Goal: Navigation & Orientation: Find specific page/section

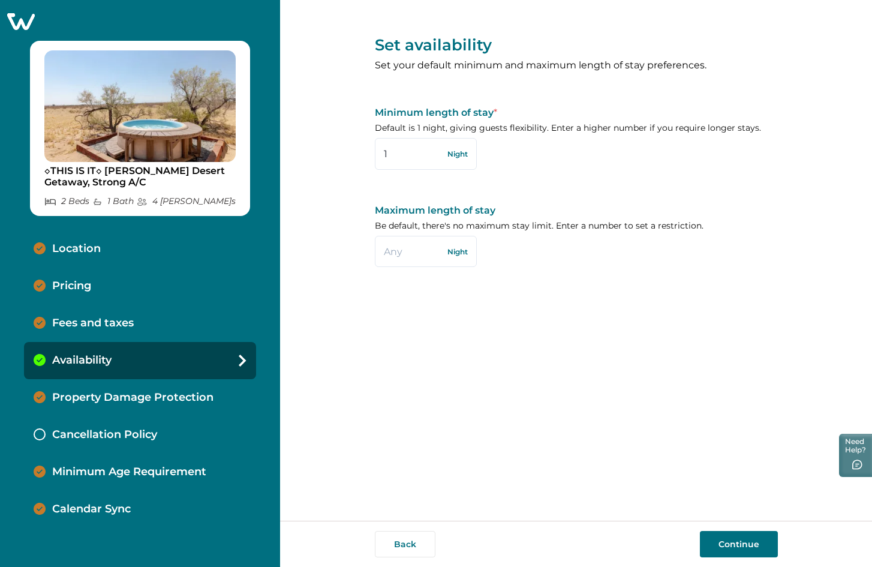
click at [21, 16] on icon at bounding box center [21, 21] width 28 height 17
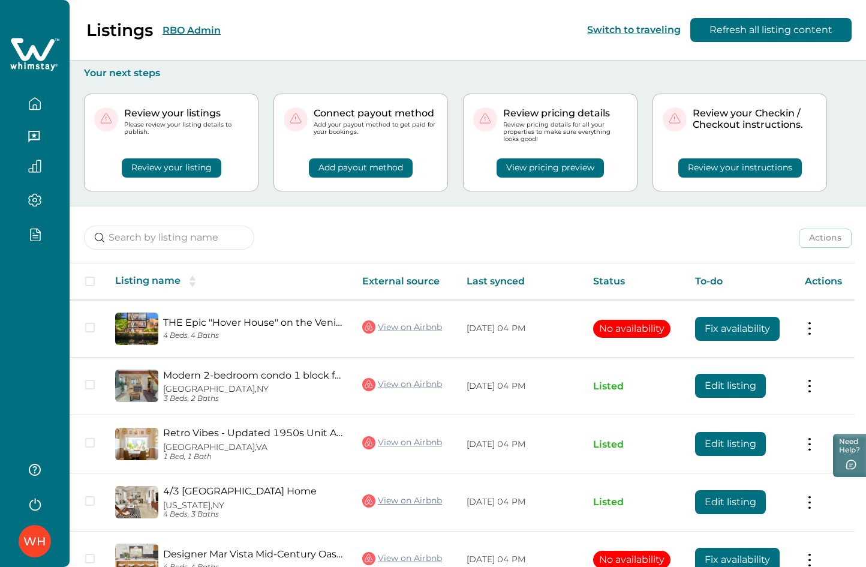
click at [188, 32] on button "RBO Admin" at bounding box center [192, 30] width 58 height 11
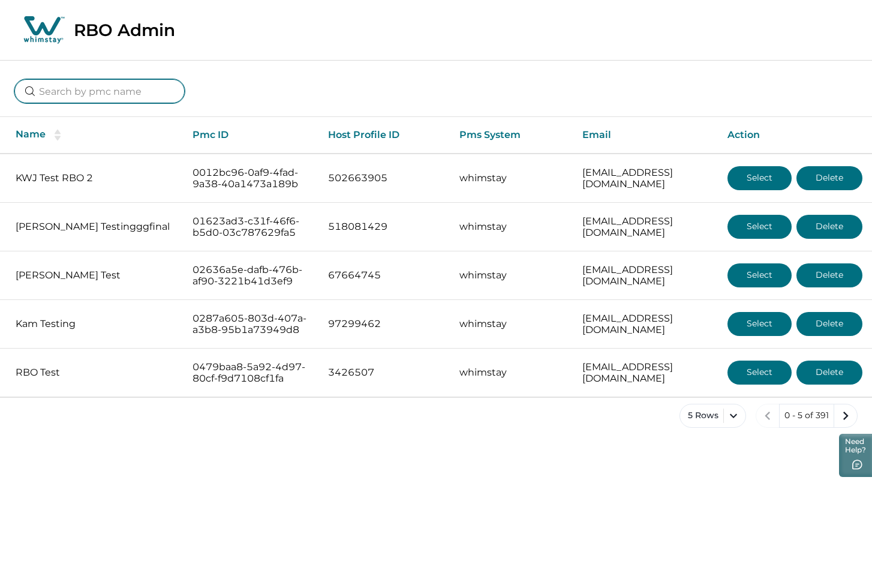
click at [67, 94] on input at bounding box center [99, 91] width 170 height 24
click at [26, 28] on icon at bounding box center [44, 30] width 45 height 30
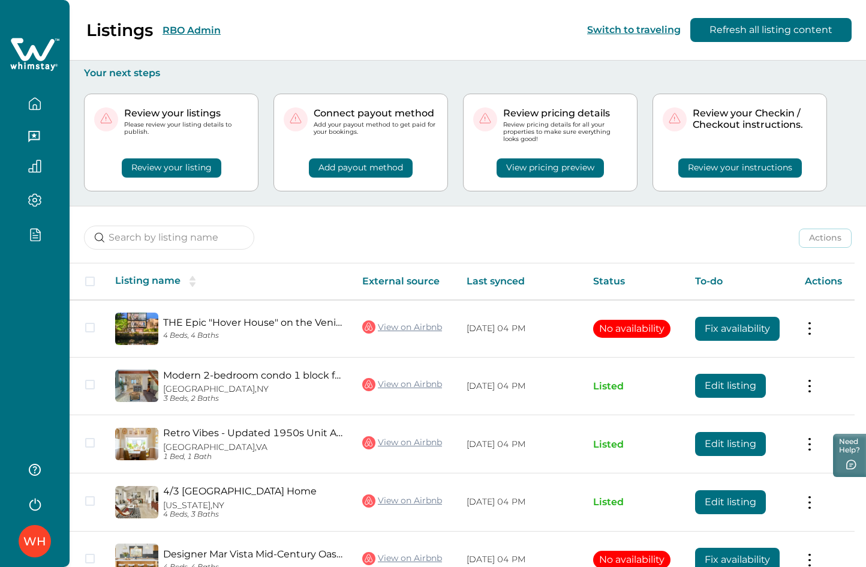
click at [185, 27] on button "RBO Admin" at bounding box center [192, 30] width 58 height 11
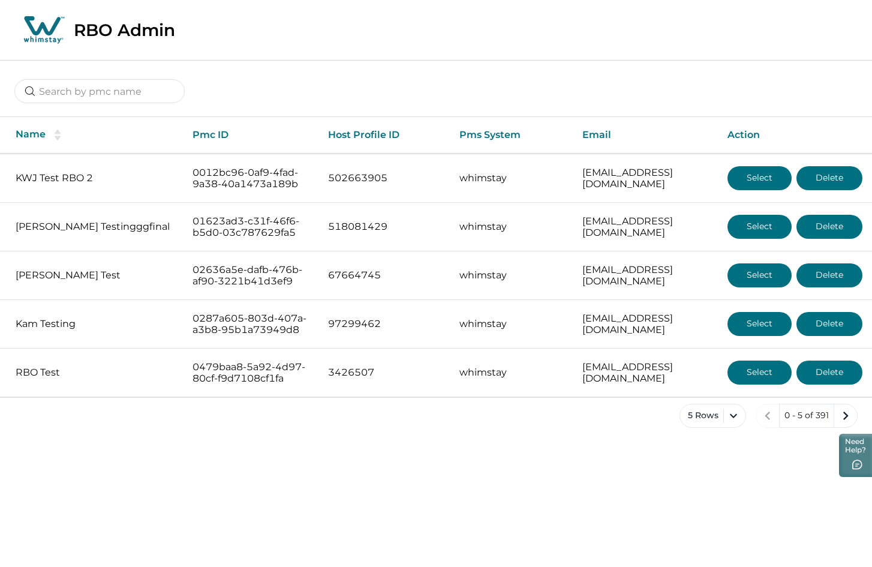
click at [53, 35] on icon at bounding box center [44, 30] width 45 height 30
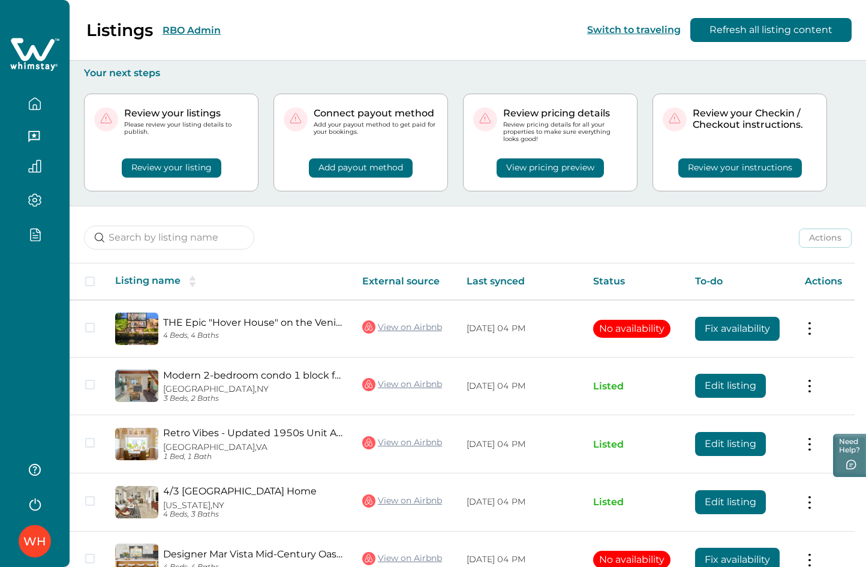
click at [179, 30] on button "RBO Admin" at bounding box center [192, 30] width 58 height 11
